Goal: Task Accomplishment & Management: Manage account settings

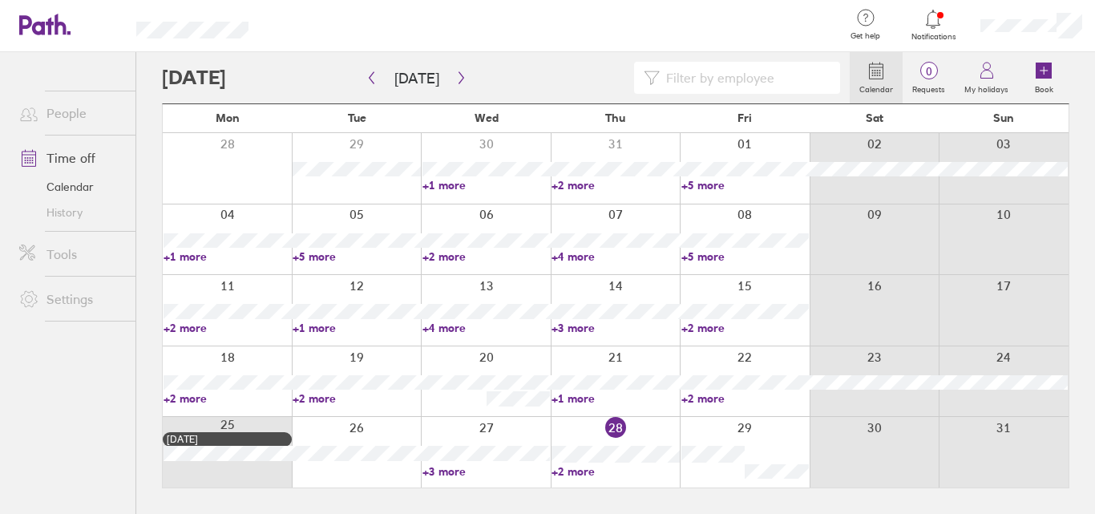
click at [573, 474] on link "+2 more" at bounding box center [614, 471] width 127 height 14
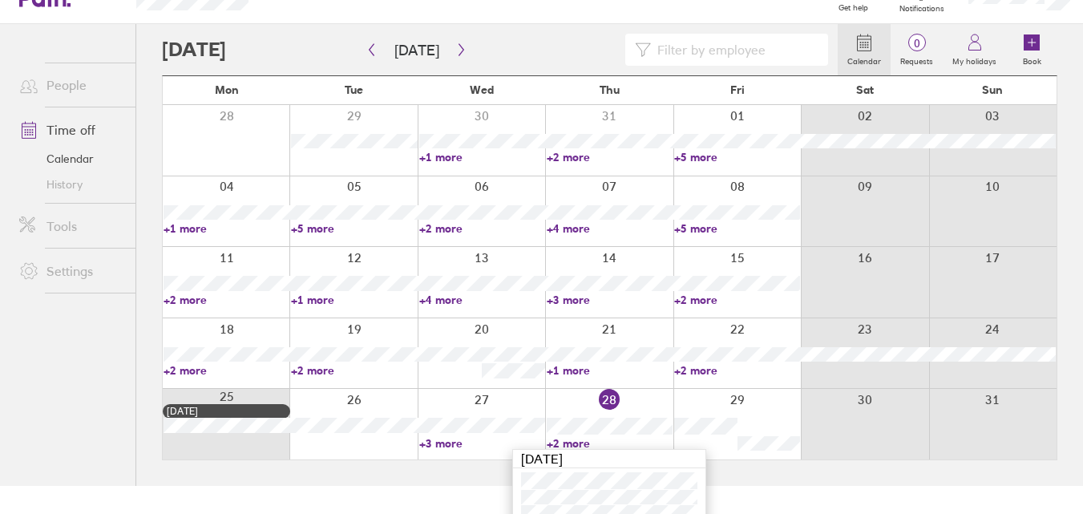
scroll to position [43, 0]
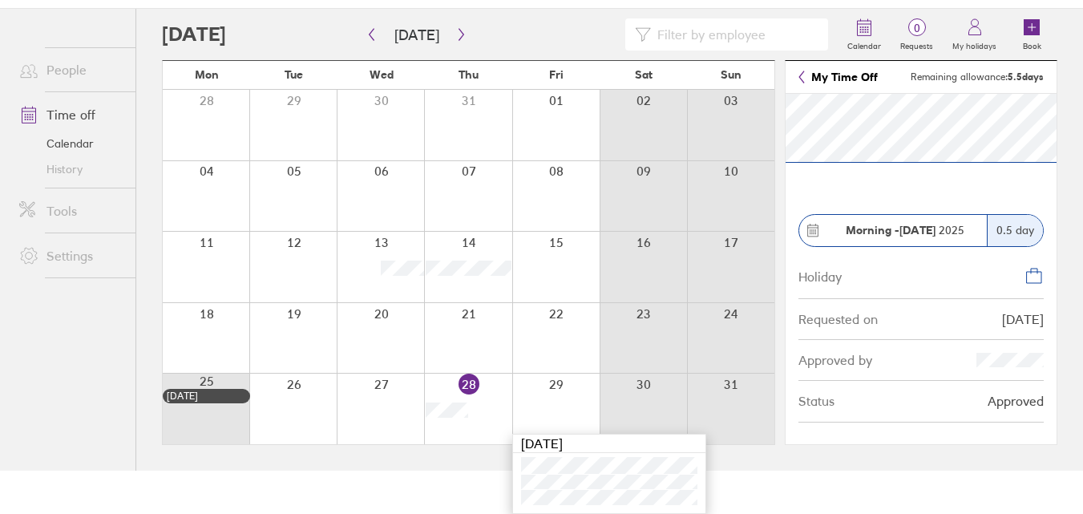
click at [898, 174] on section "Morning - [DATE] 0.5 day Holiday Requested on [DATE] Approved by Status Approved" at bounding box center [920, 269] width 271 height 350
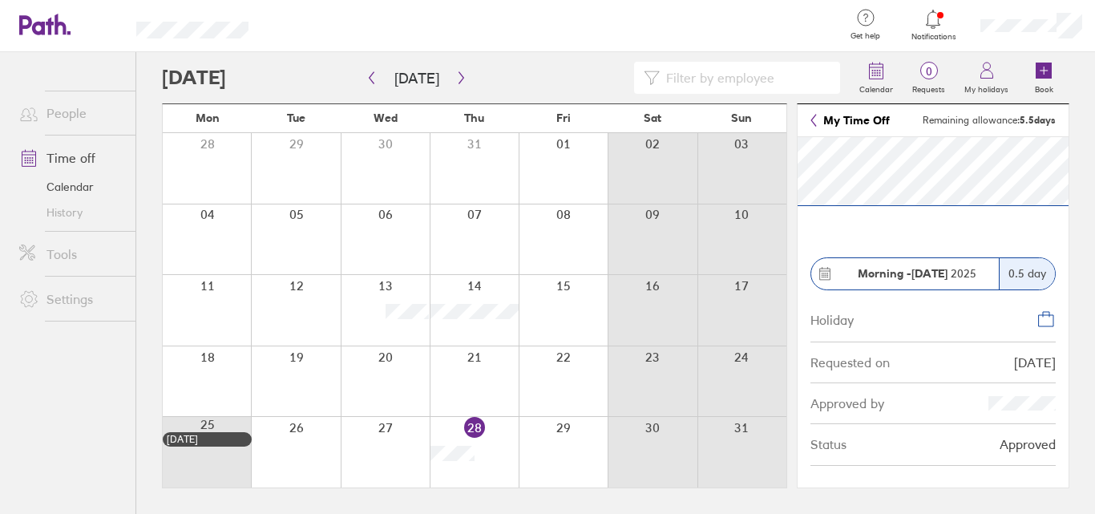
click at [905, 271] on strong "Morning -" at bounding box center [884, 273] width 54 height 14
drag, startPoint x: 926, startPoint y: 300, endPoint x: 923, endPoint y: 330, distance: 29.7
click at [923, 330] on div "Holiday" at bounding box center [932, 319] width 245 height 46
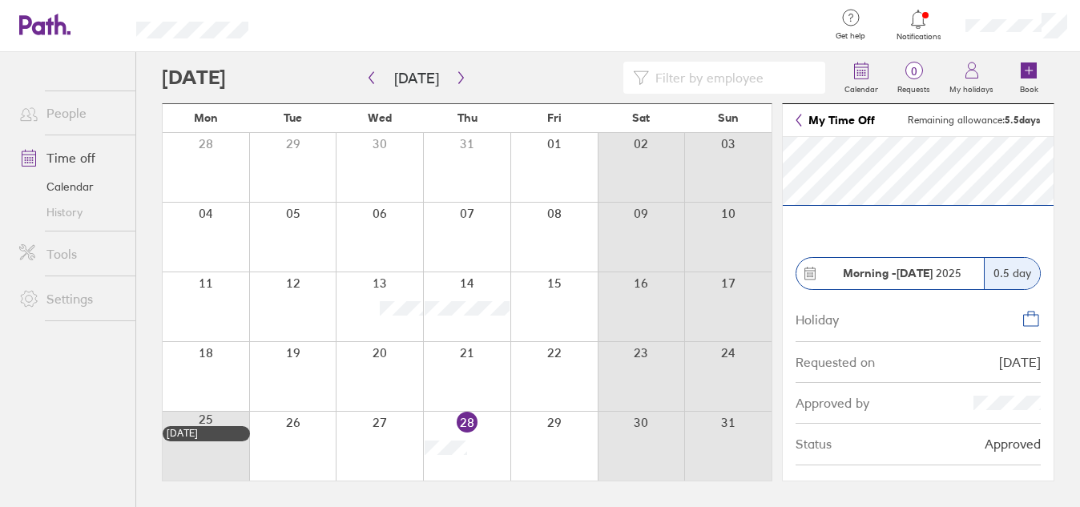
click at [809, 117] on link "My Time Off" at bounding box center [835, 120] width 79 height 13
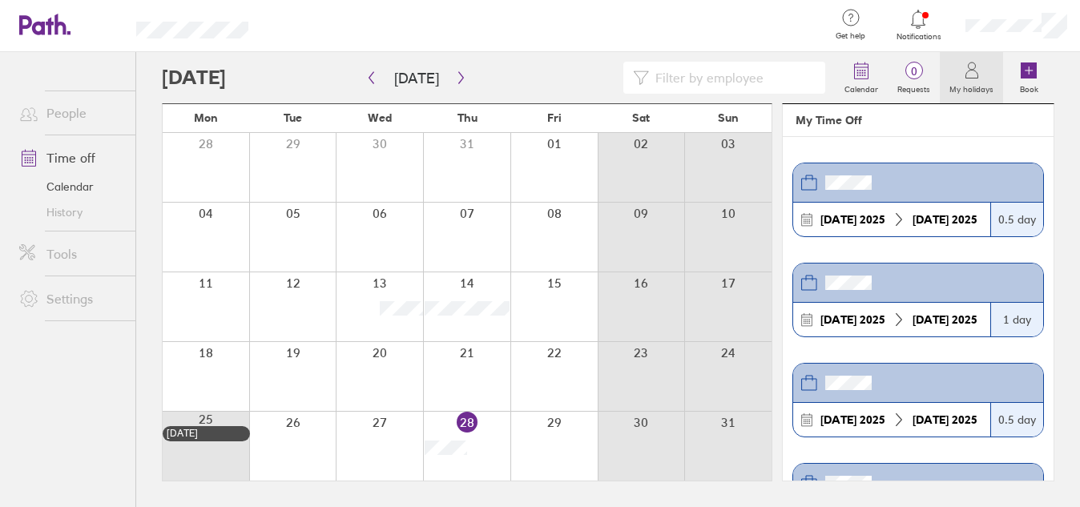
scroll to position [321, 0]
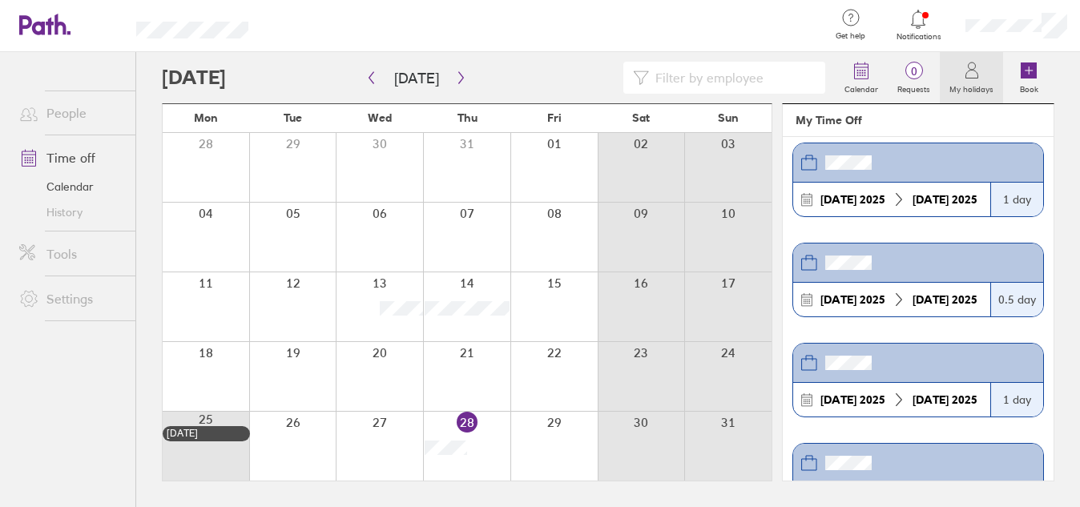
click at [869, 298] on div "[DATE]" at bounding box center [853, 299] width 78 height 13
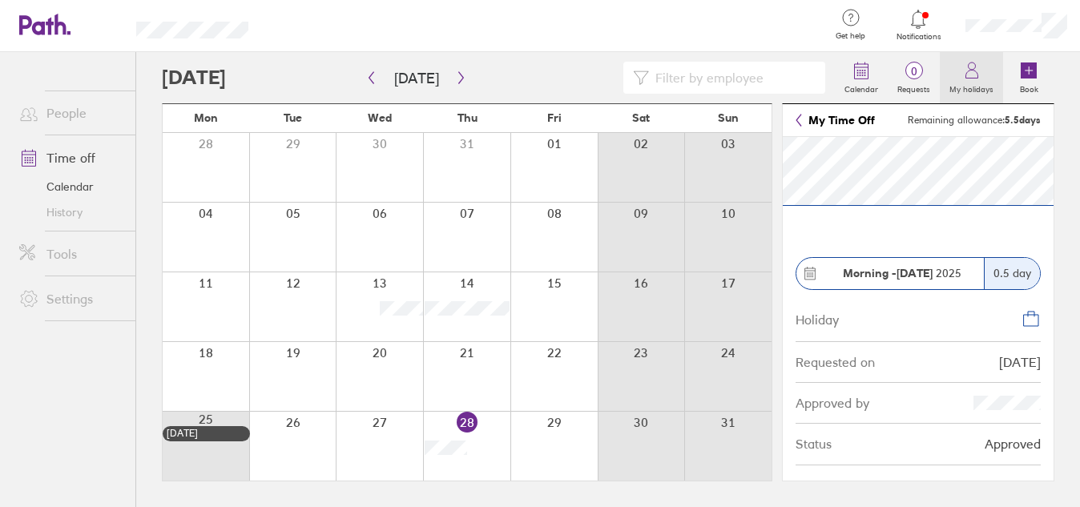
click at [978, 77] on icon at bounding box center [972, 75] width 12 height 8
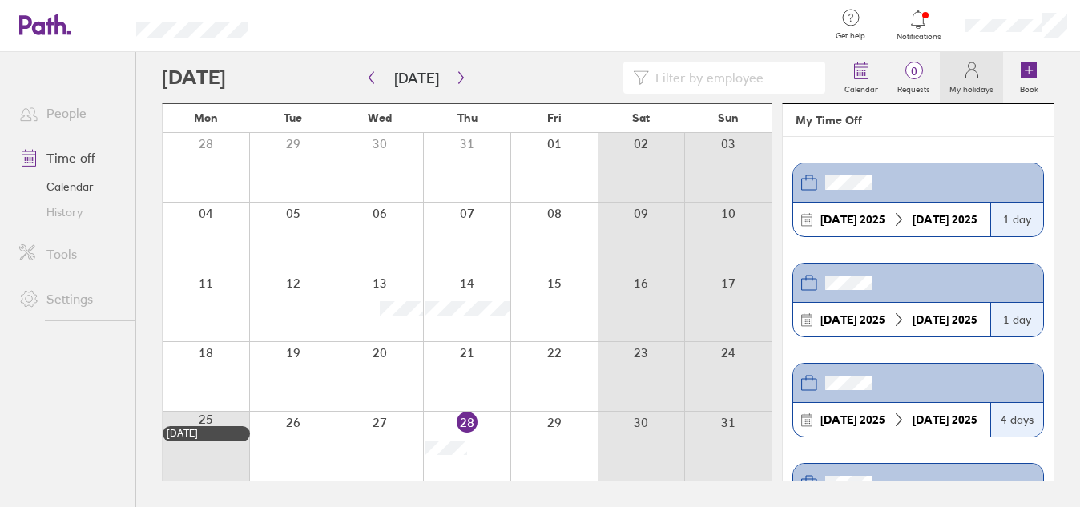
click at [972, 75] on icon at bounding box center [971, 70] width 19 height 19
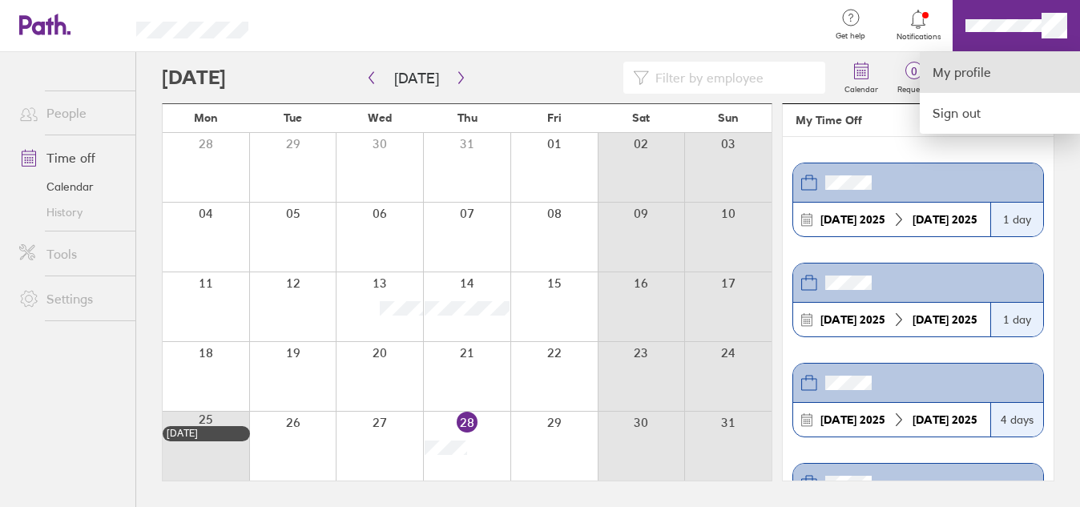
click at [975, 70] on link "My profile" at bounding box center [1000, 72] width 160 height 41
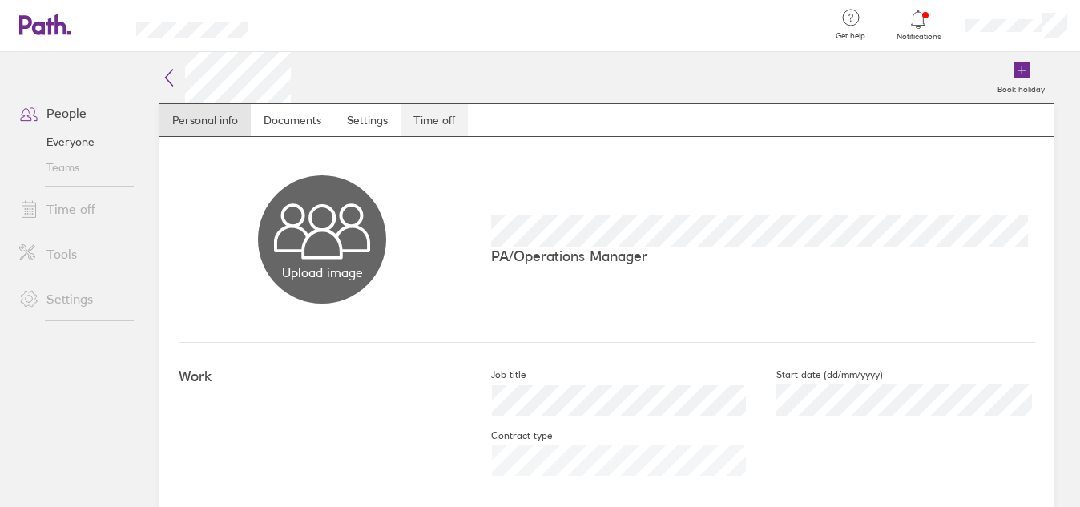
click at [430, 120] on link "Time off" at bounding box center [434, 120] width 67 height 32
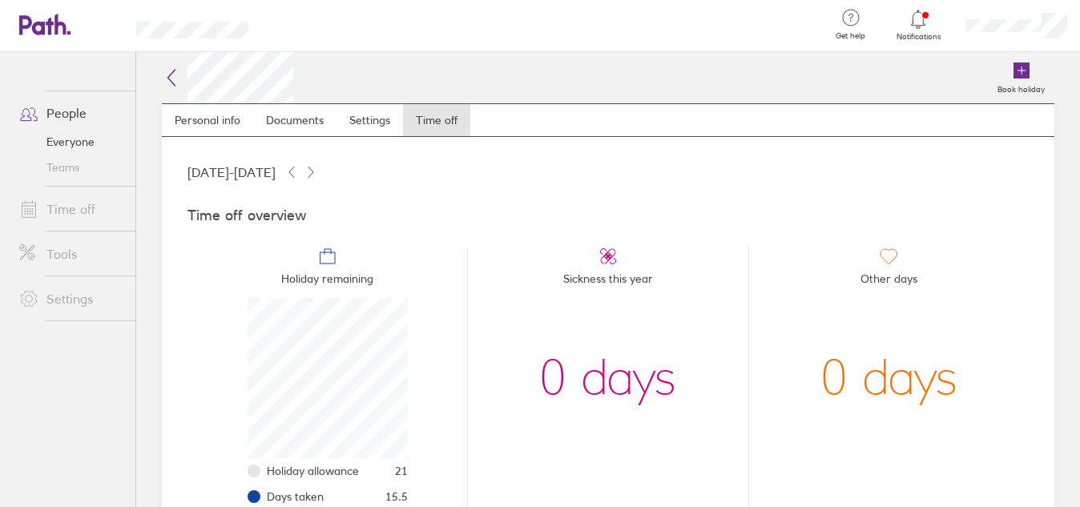
click at [172, 76] on icon at bounding box center [171, 77] width 19 height 19
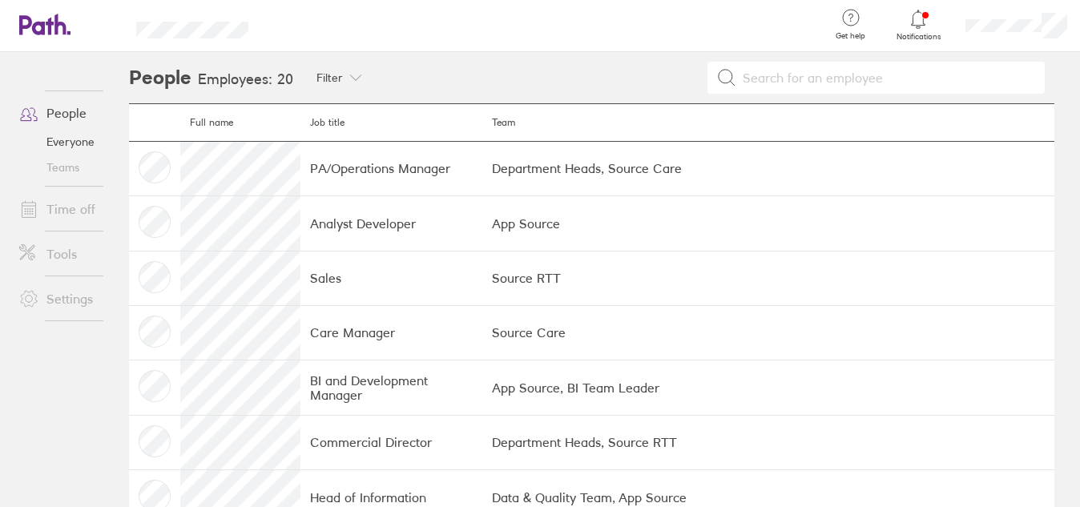
click at [46, 111] on link "People" at bounding box center [70, 113] width 129 height 32
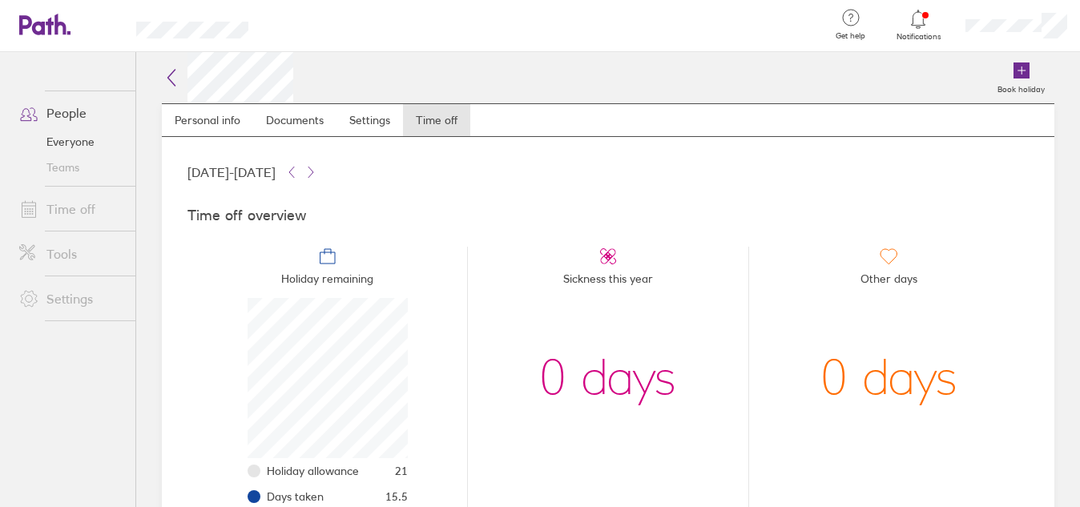
scroll to position [160, 160]
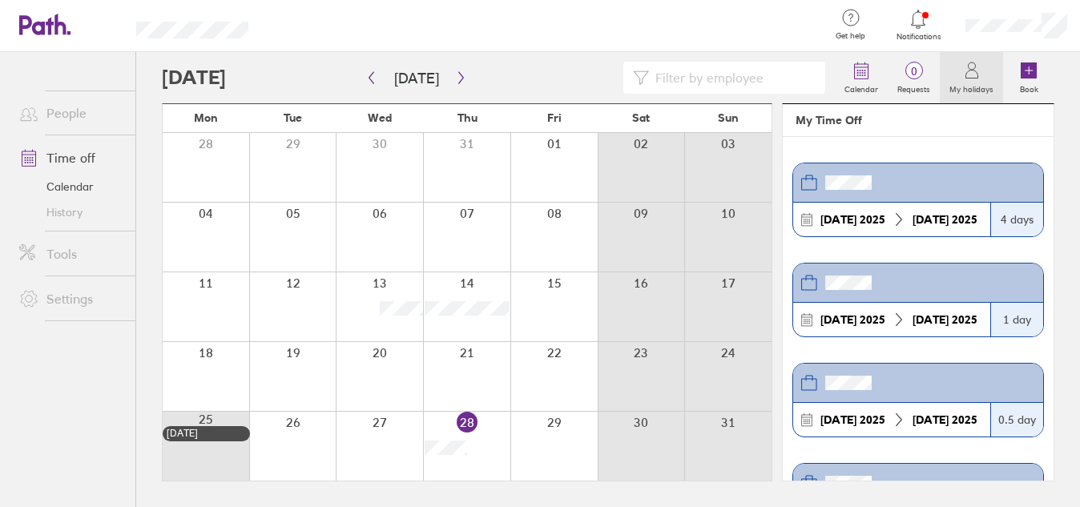
scroll to position [240, 0]
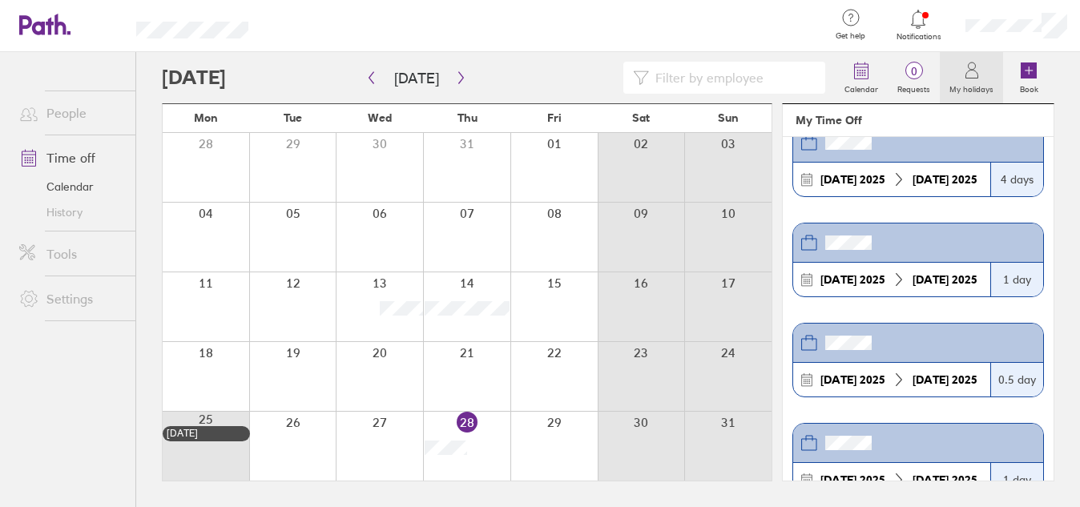
click at [844, 384] on strong "[DATE]" at bounding box center [839, 380] width 36 height 14
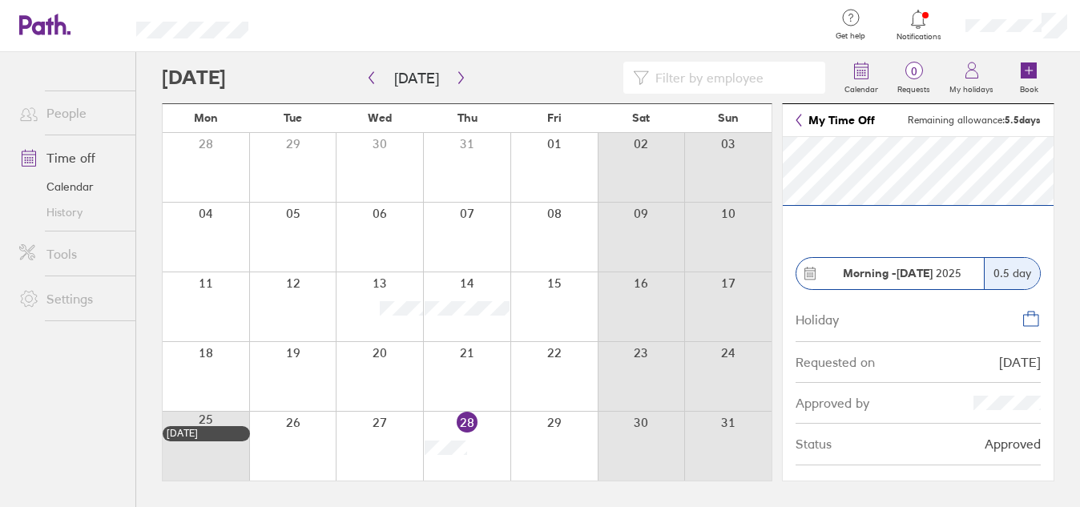
click at [1007, 277] on div "0.5 day" at bounding box center [1012, 273] width 56 height 31
click at [940, 276] on span "Morning - [DATE]" at bounding box center [902, 273] width 119 height 13
click at [809, 272] on icon at bounding box center [810, 273] width 14 height 14
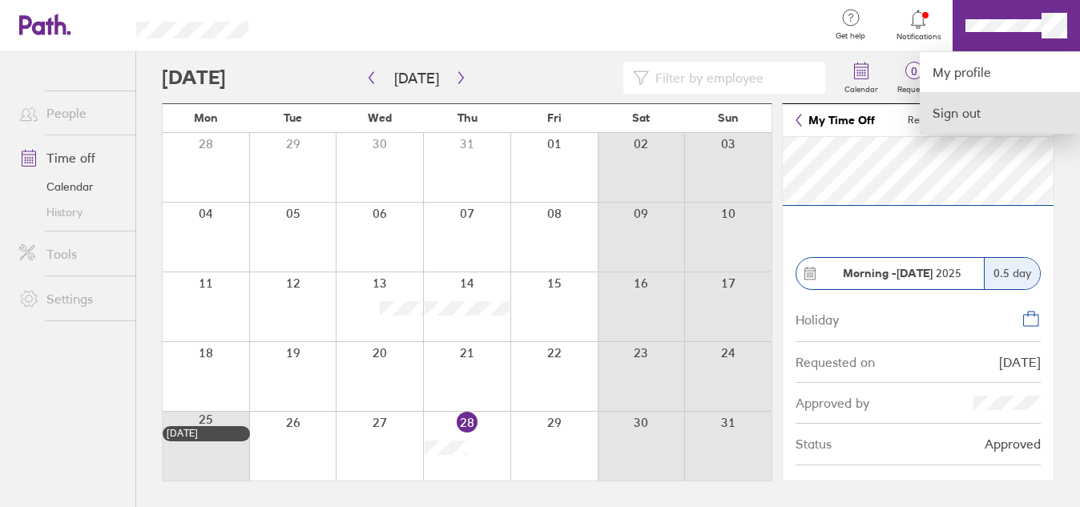
click at [958, 111] on link "Sign out" at bounding box center [1000, 113] width 160 height 40
